Goal: Information Seeking & Learning: Learn about a topic

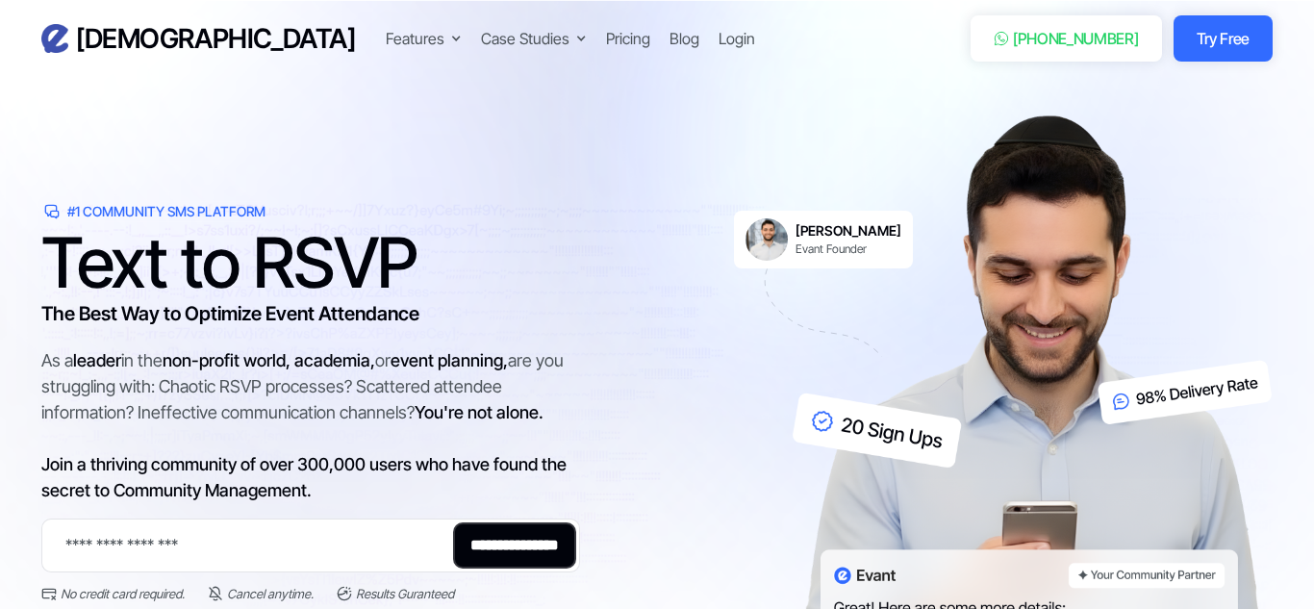
click at [386, 49] on div "Features" at bounding box center [415, 38] width 59 height 23
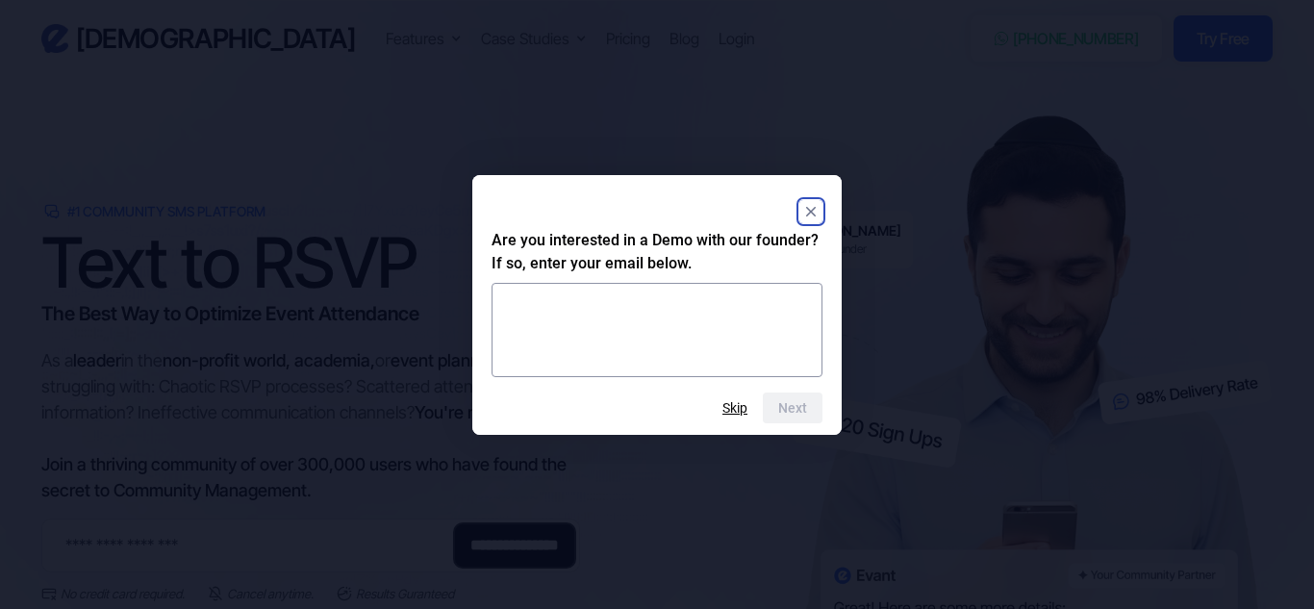
click at [813, 213] on icon "Close" at bounding box center [811, 212] width 10 height 10
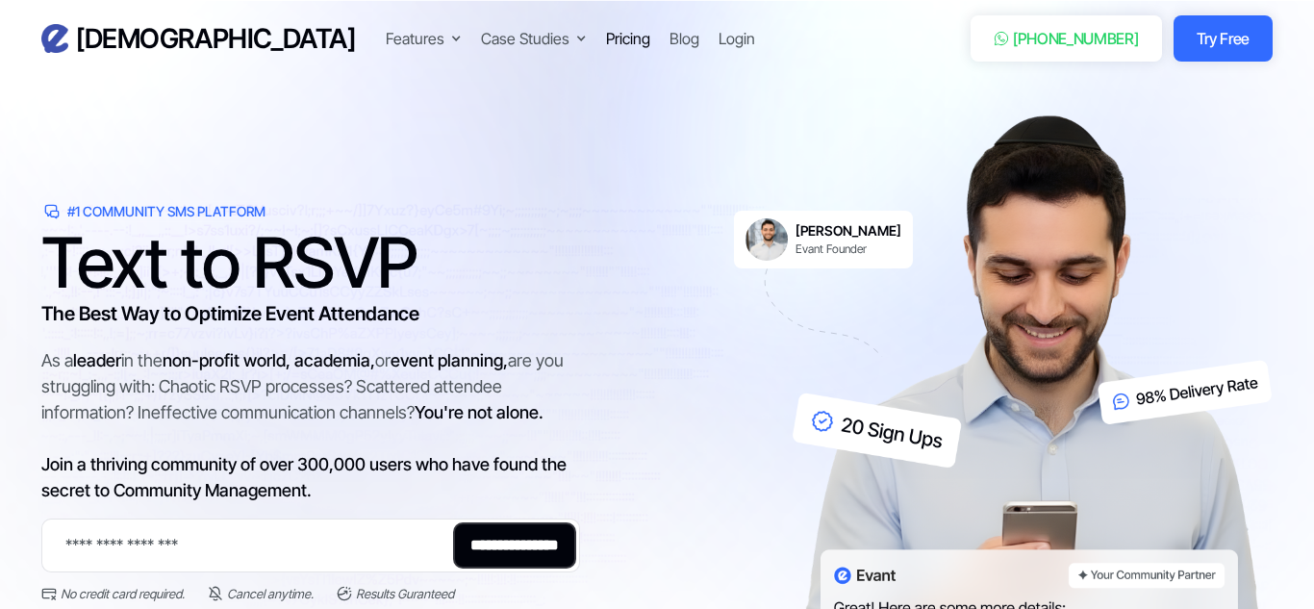
click at [606, 41] on div "Pricing" at bounding box center [628, 38] width 44 height 23
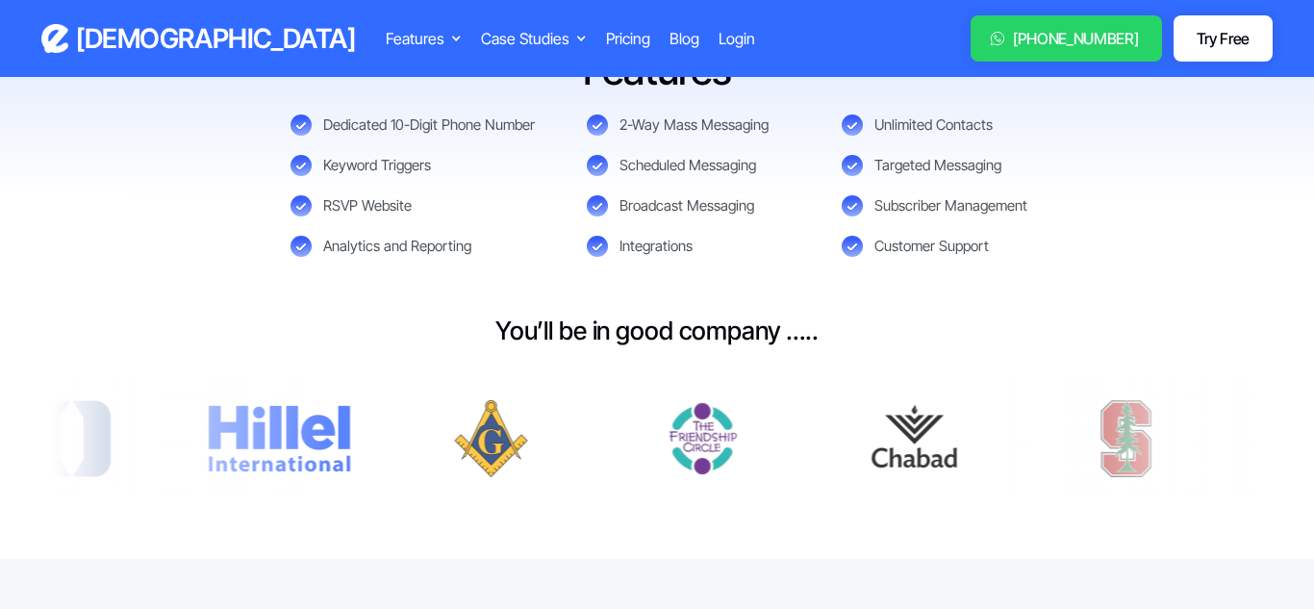
scroll to position [898, 0]
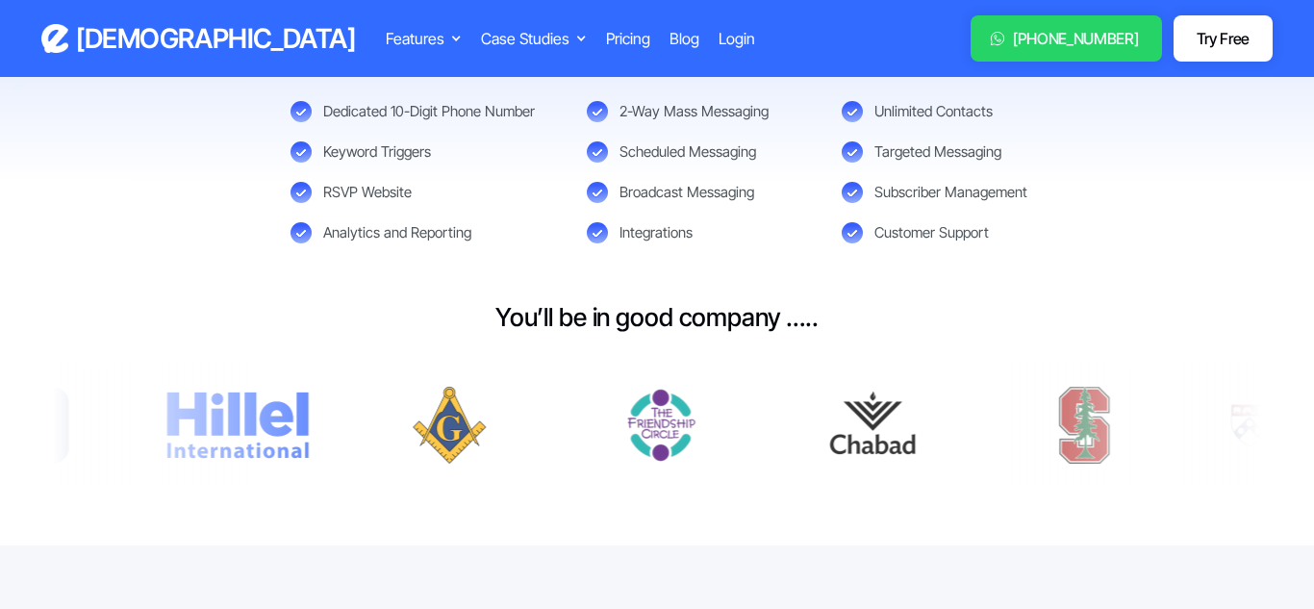
click at [208, 422] on div at bounding box center [181, 425] width 304 height 125
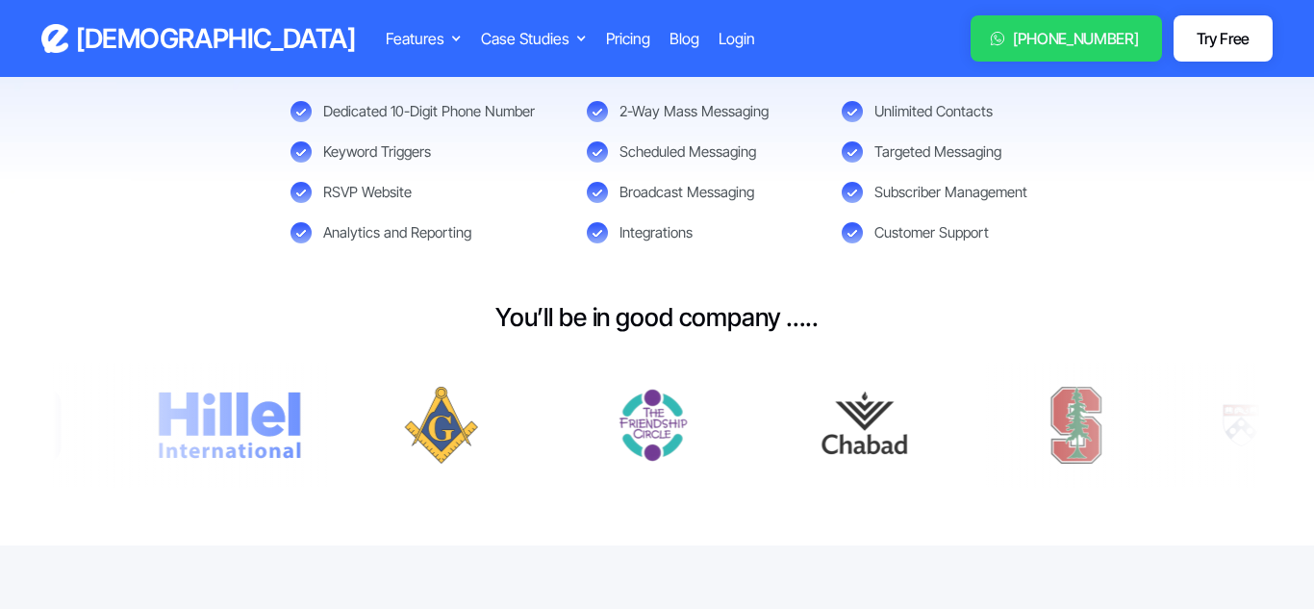
click at [240, 430] on div at bounding box center [181, 425] width 304 height 125
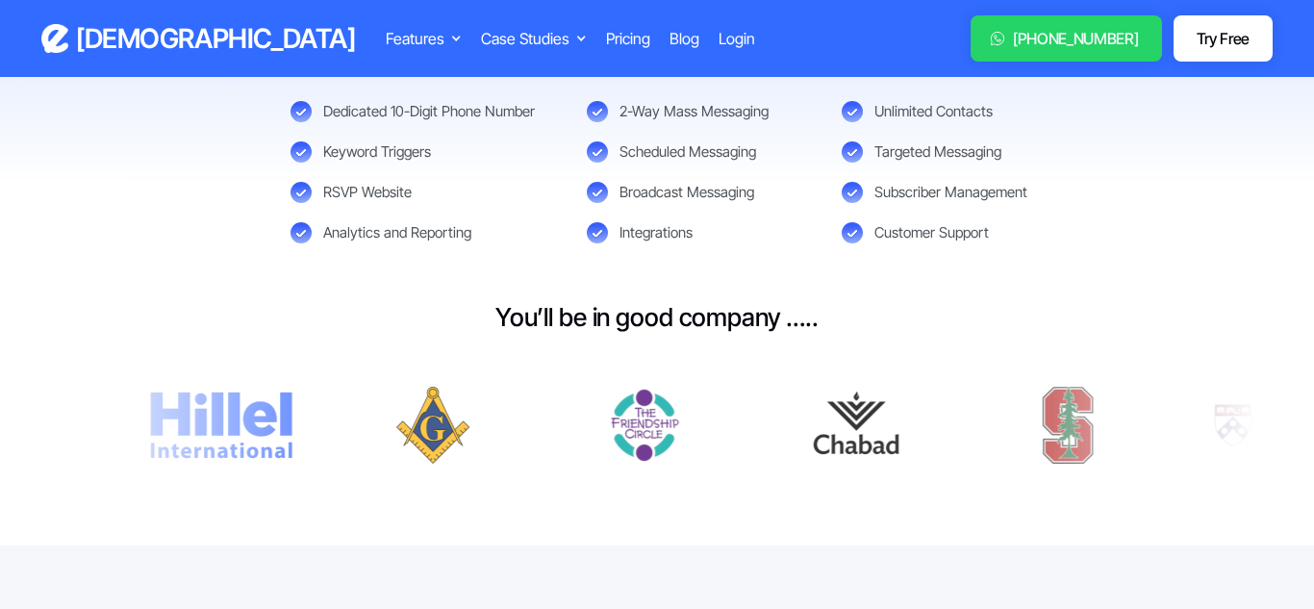
click at [253, 436] on div at bounding box center [181, 425] width 304 height 125
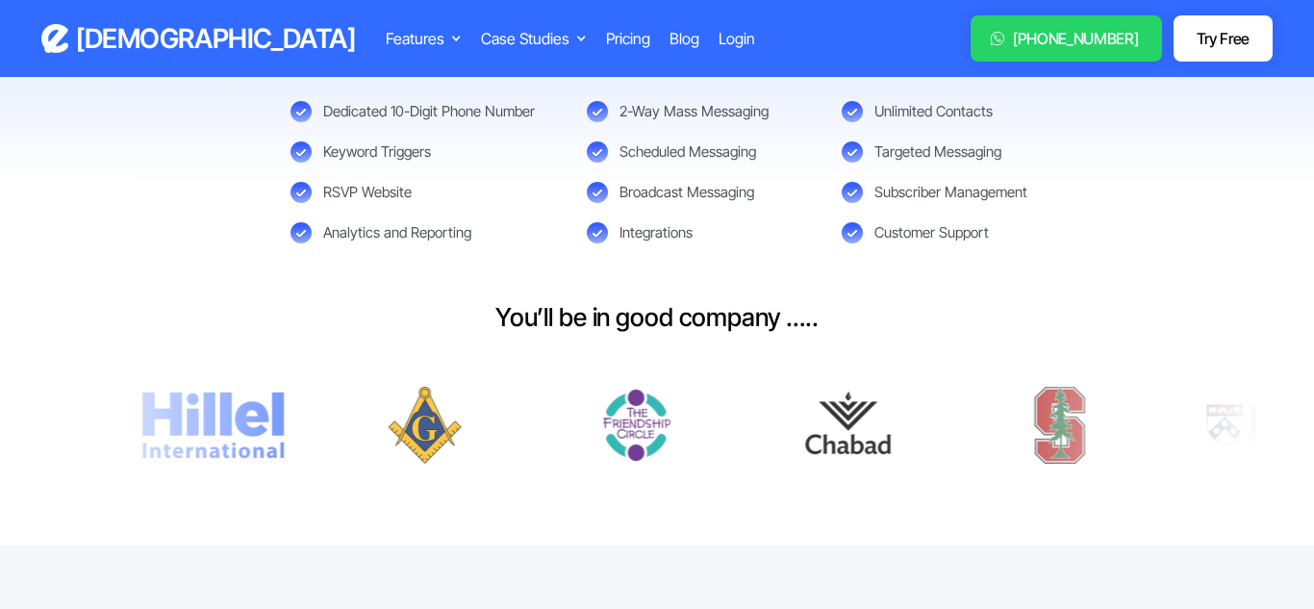
click at [254, 438] on div at bounding box center [181, 425] width 304 height 125
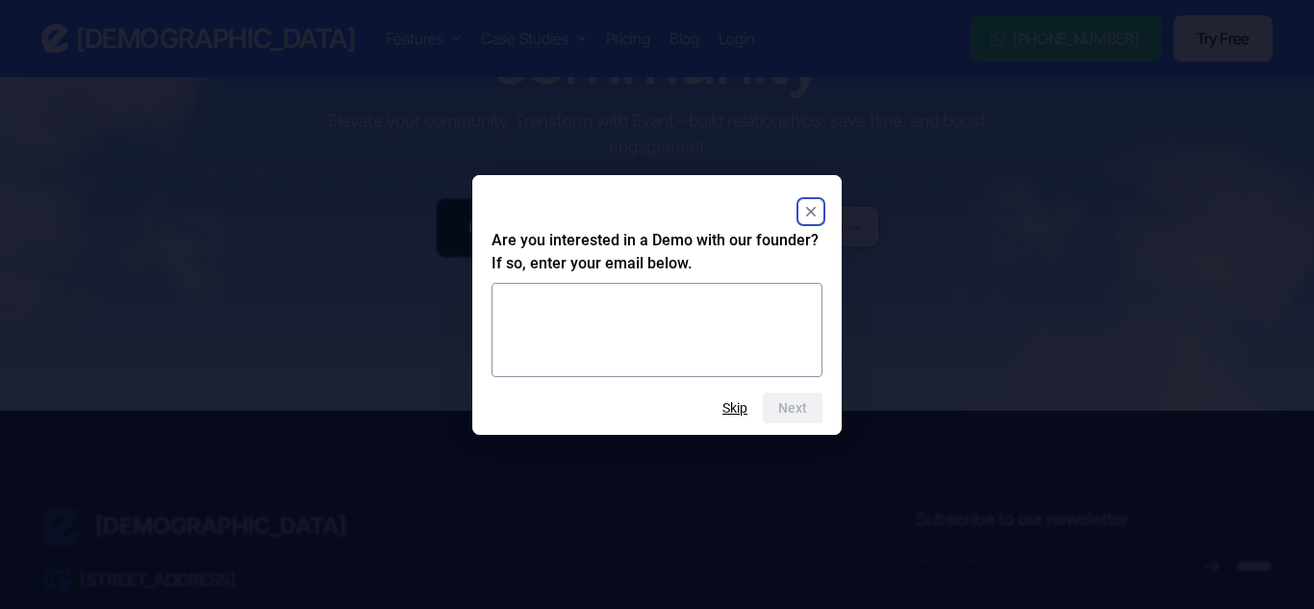
scroll to position [2544, 0]
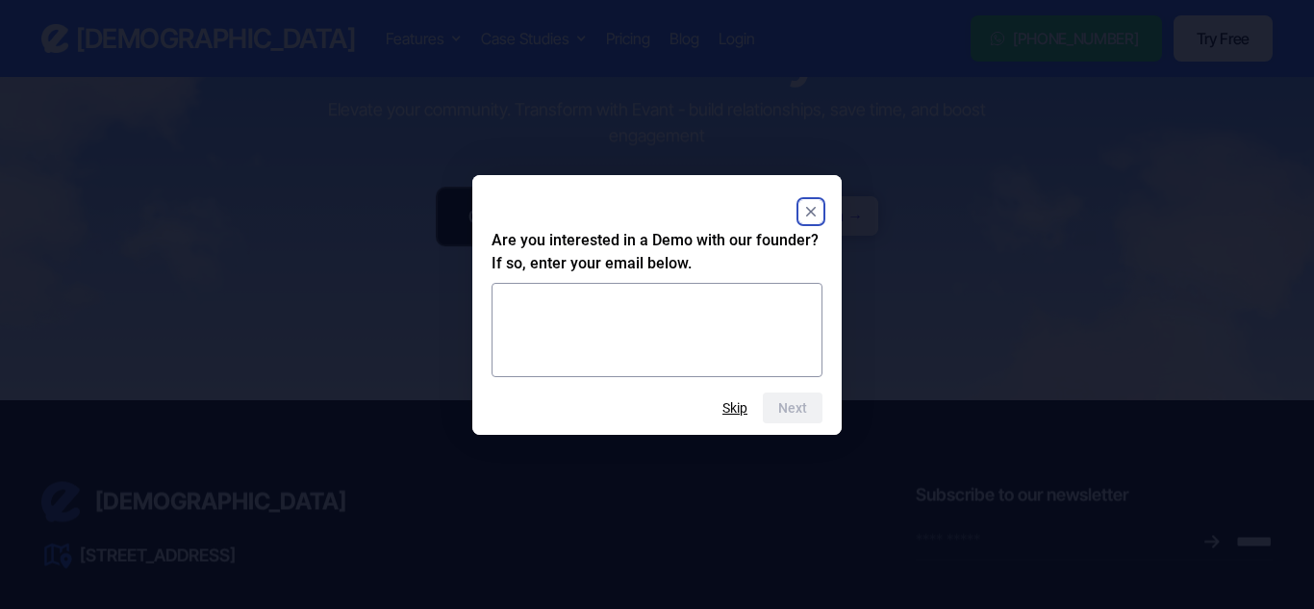
click at [811, 187] on div "Are you interested in a Demo with our founder? If so, enter your email below. N…" at bounding box center [657, 305] width 370 height 260
click at [821, 206] on rect "Close" at bounding box center [811, 211] width 23 height 23
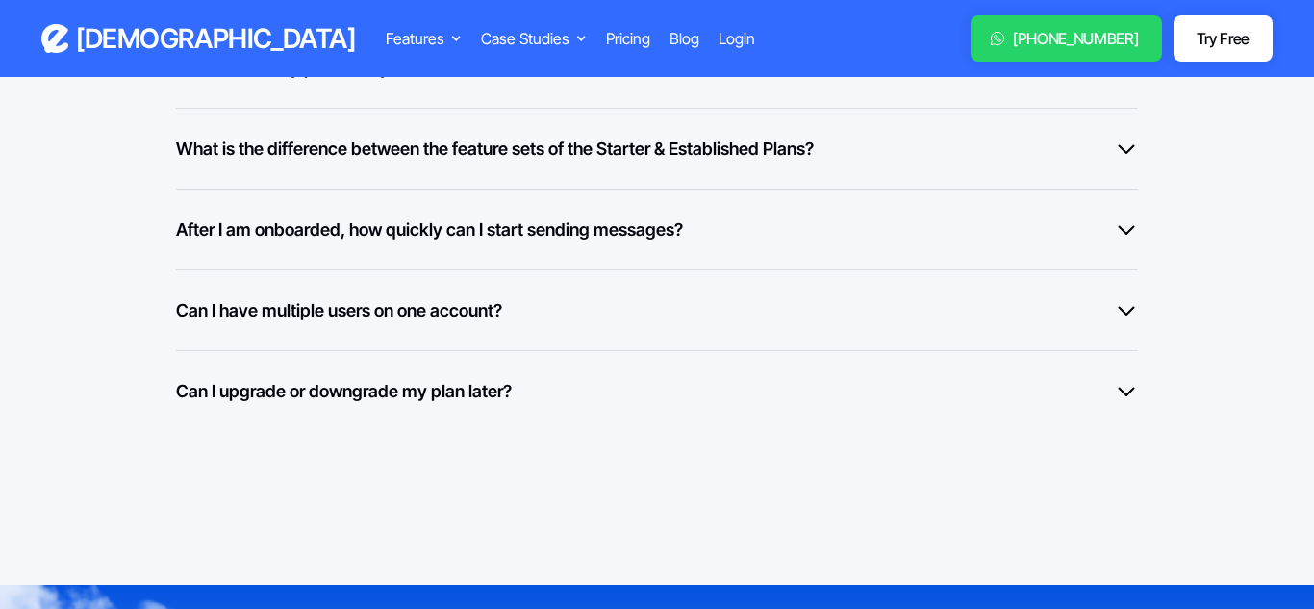
scroll to position [1764, 0]
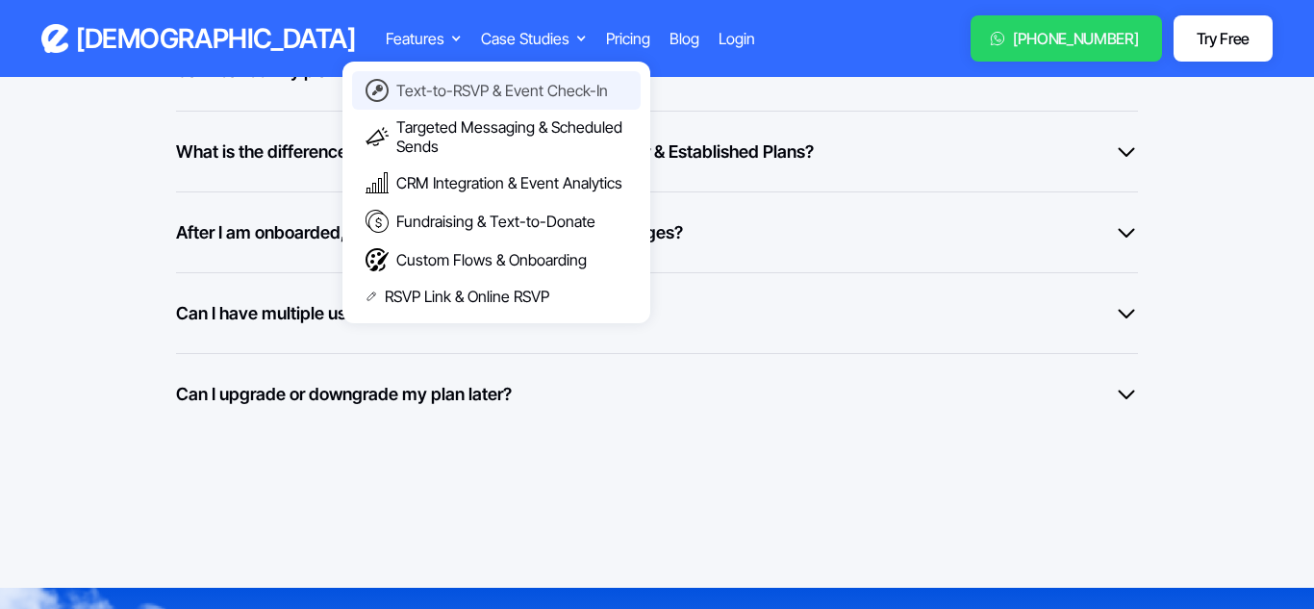
click at [396, 83] on div "Text-to-RSVP & Event Check-In" at bounding box center [502, 90] width 212 height 19
